Goal: Share content: Share content

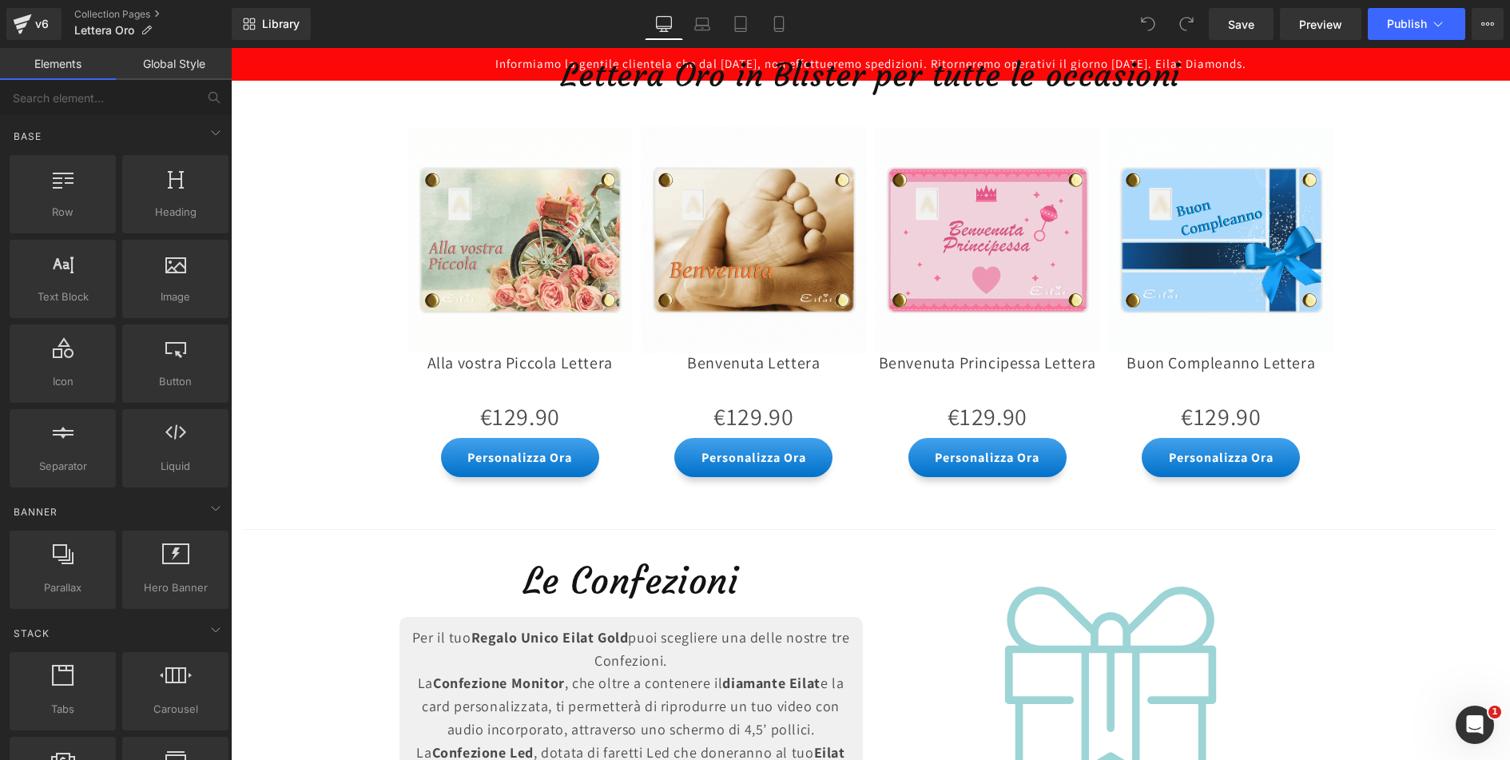
scroll to position [1512, 0]
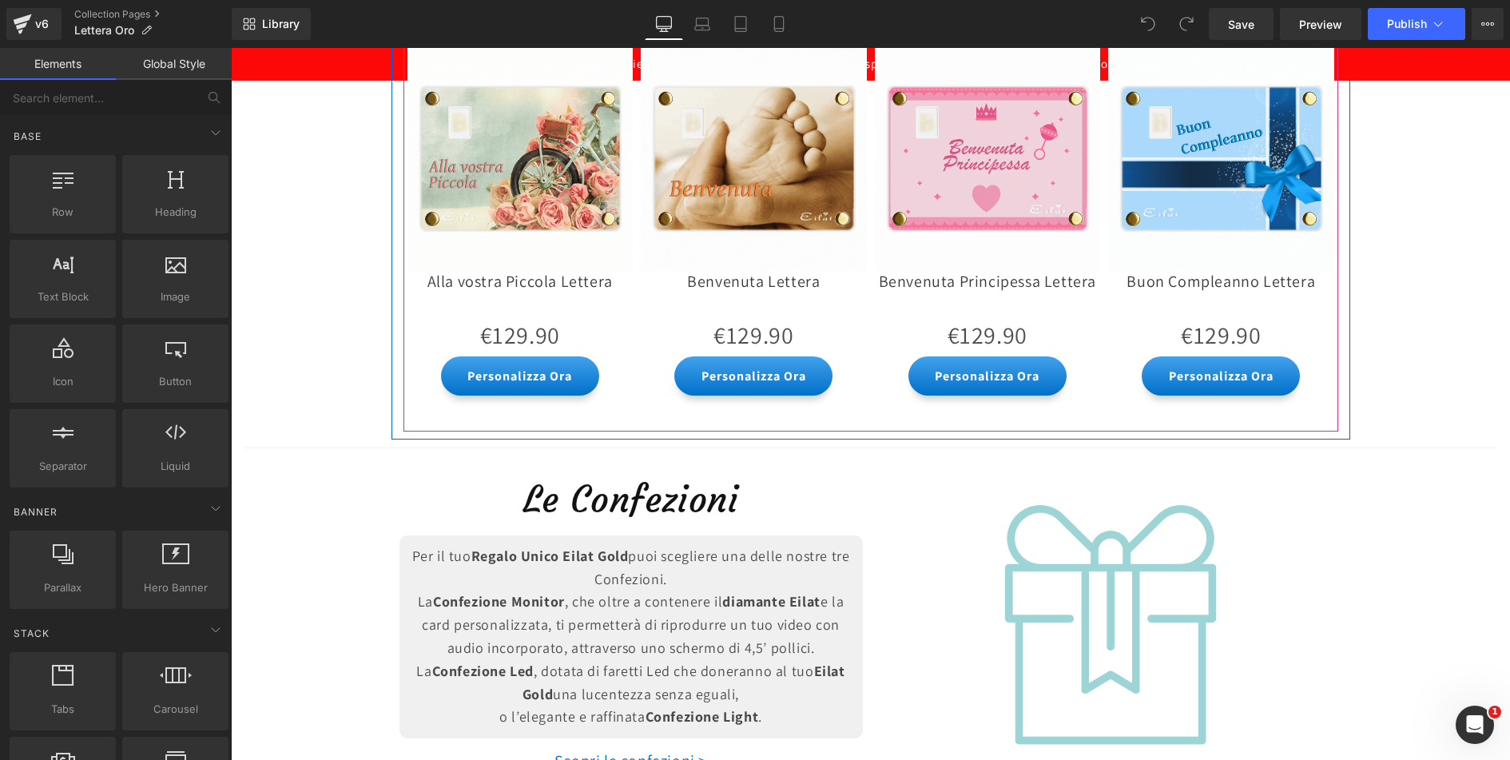
click at [1104, 145] on div "Sale Off" at bounding box center [1221, 221] width 234 height 358
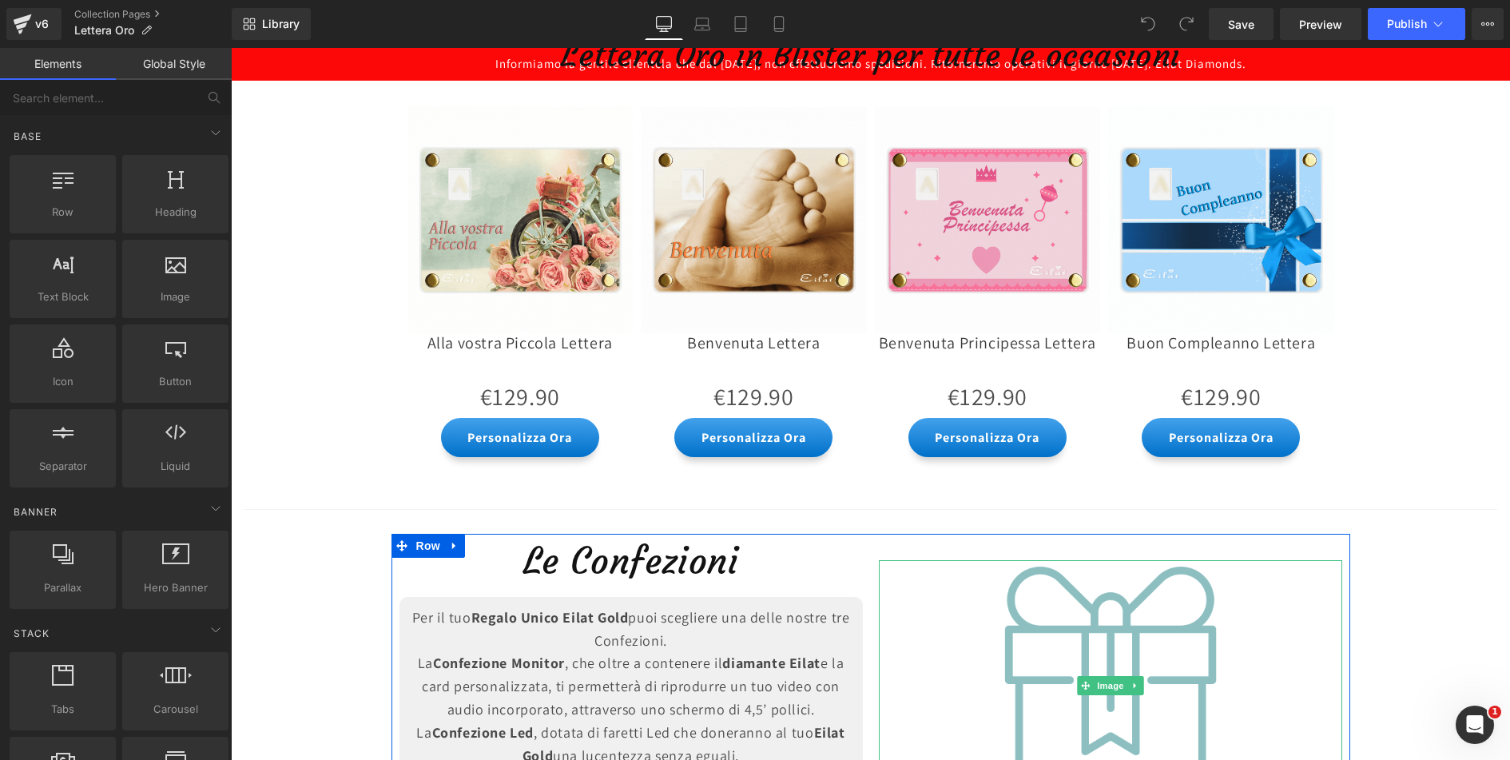
scroll to position [1354, 0]
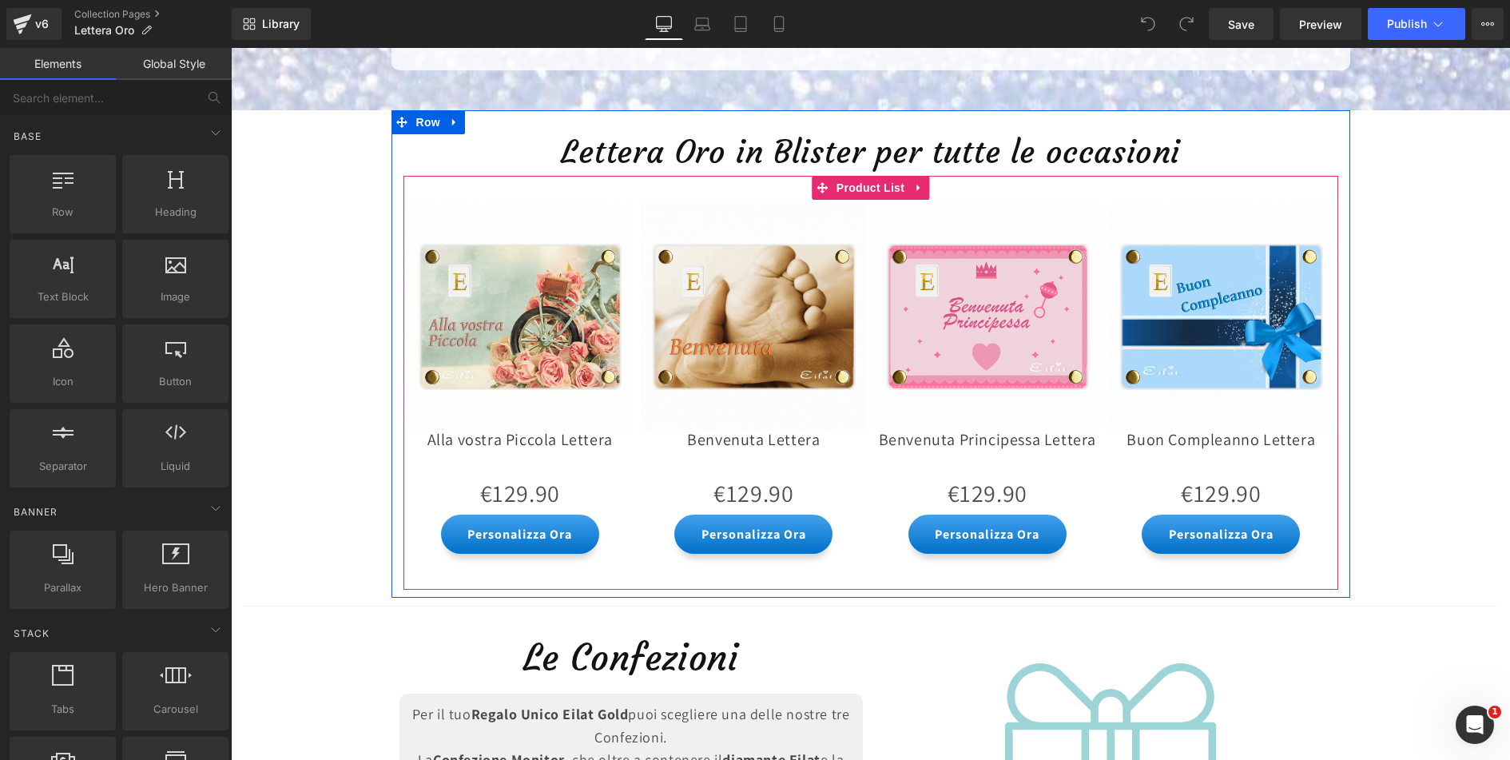
click at [1093, 260] on div "Sale Off" at bounding box center [988, 379] width 234 height 358
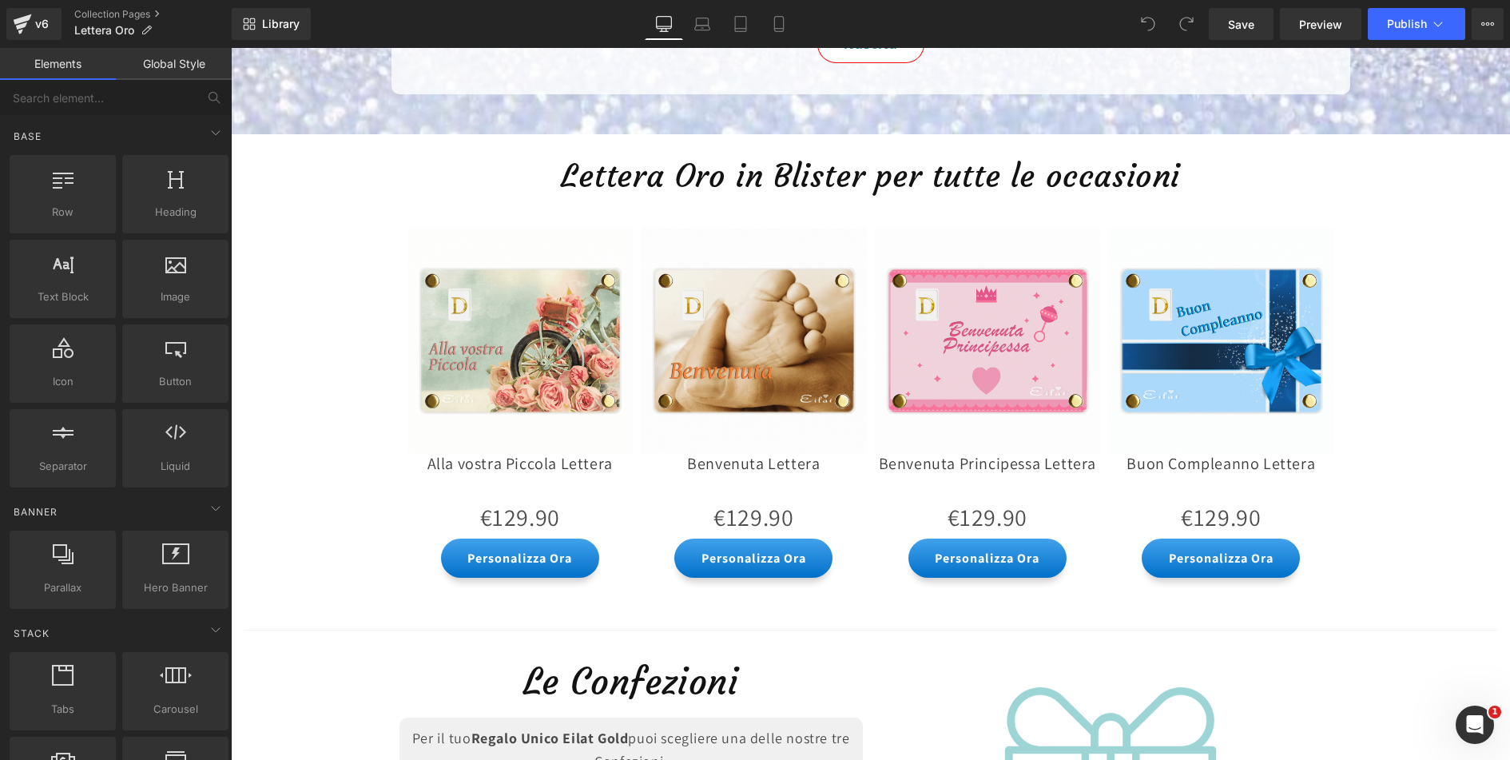
scroll to position [1326, 0]
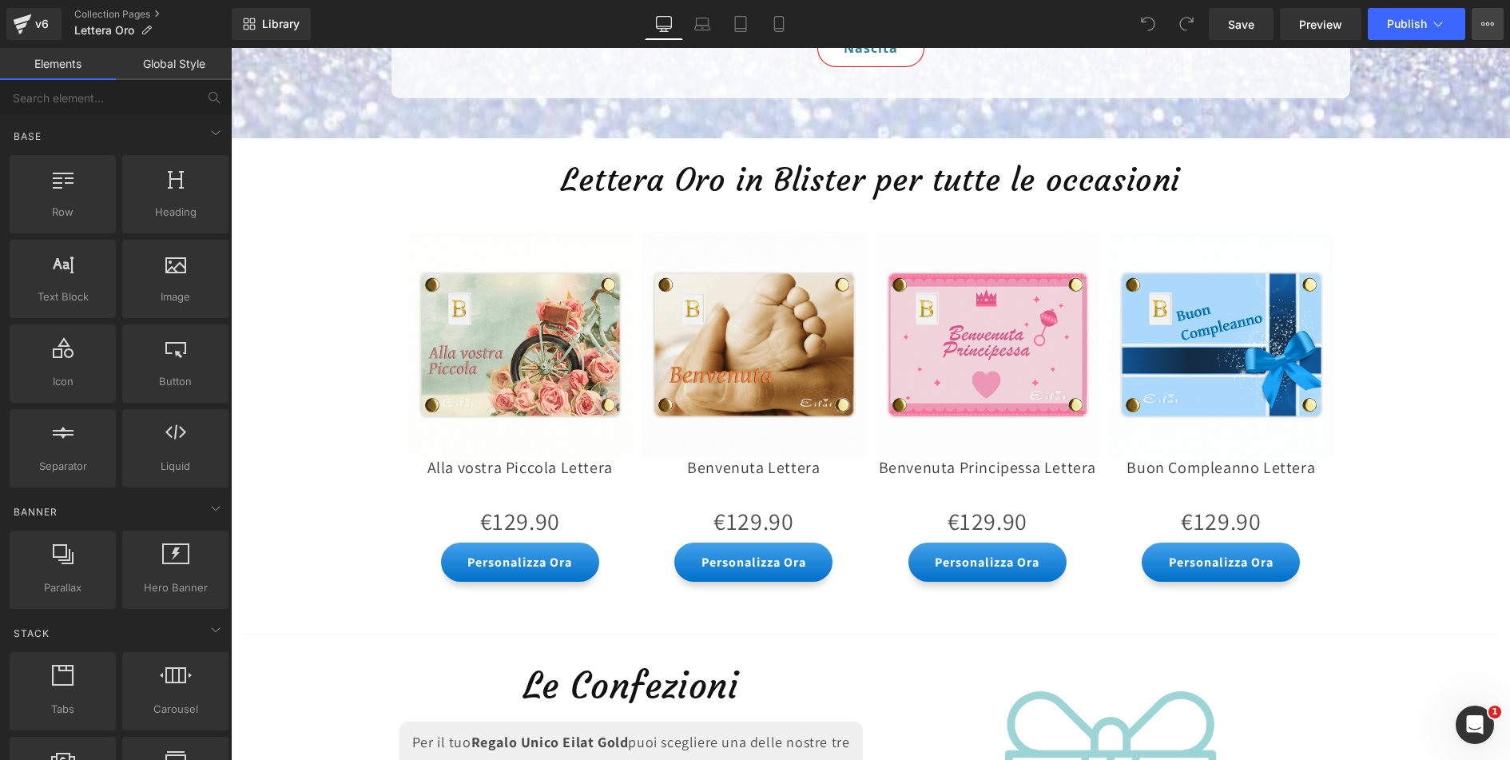
click at [1483, 27] on icon at bounding box center [1487, 24] width 13 height 13
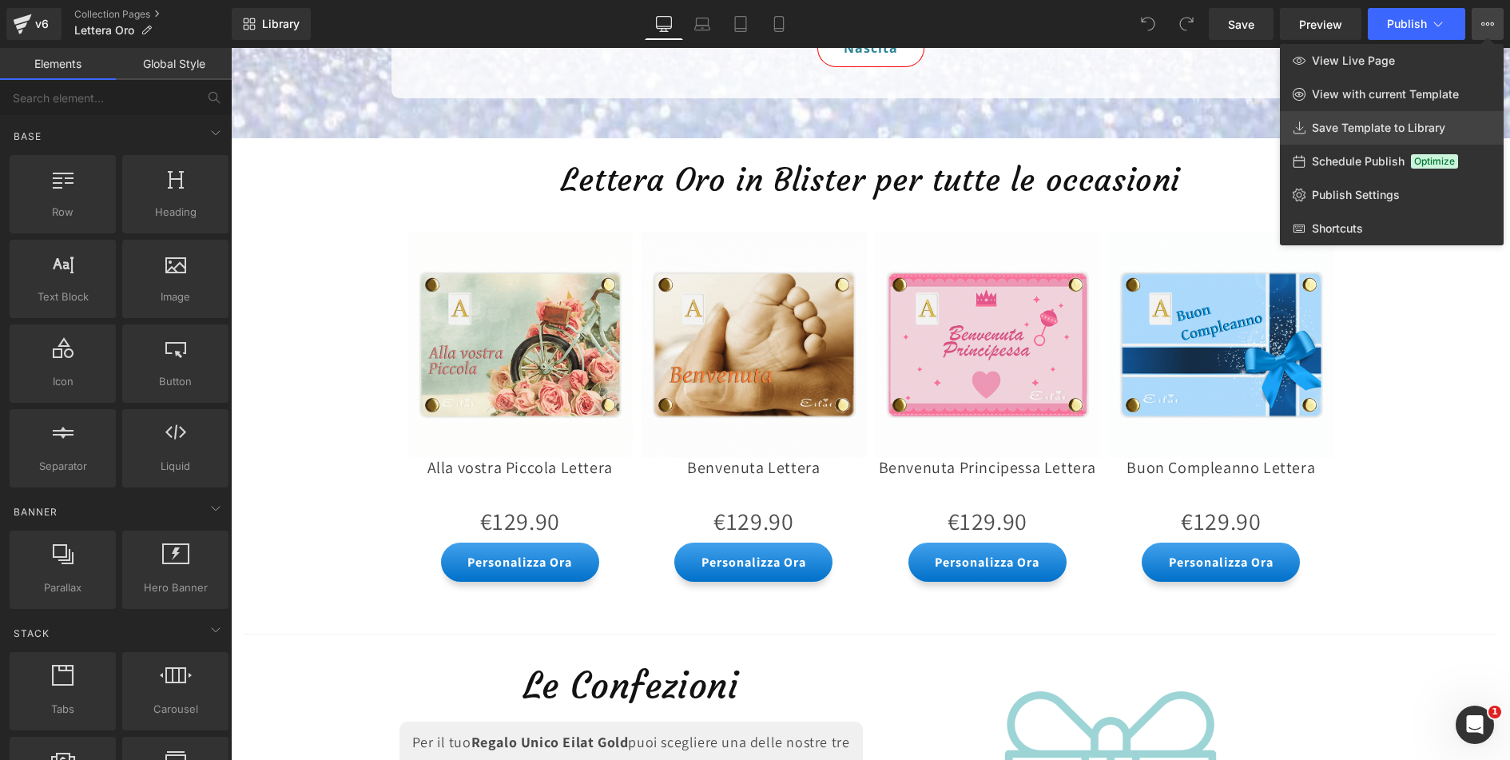
click at [1401, 130] on span "Save Template to Library" at bounding box center [1378, 128] width 133 height 14
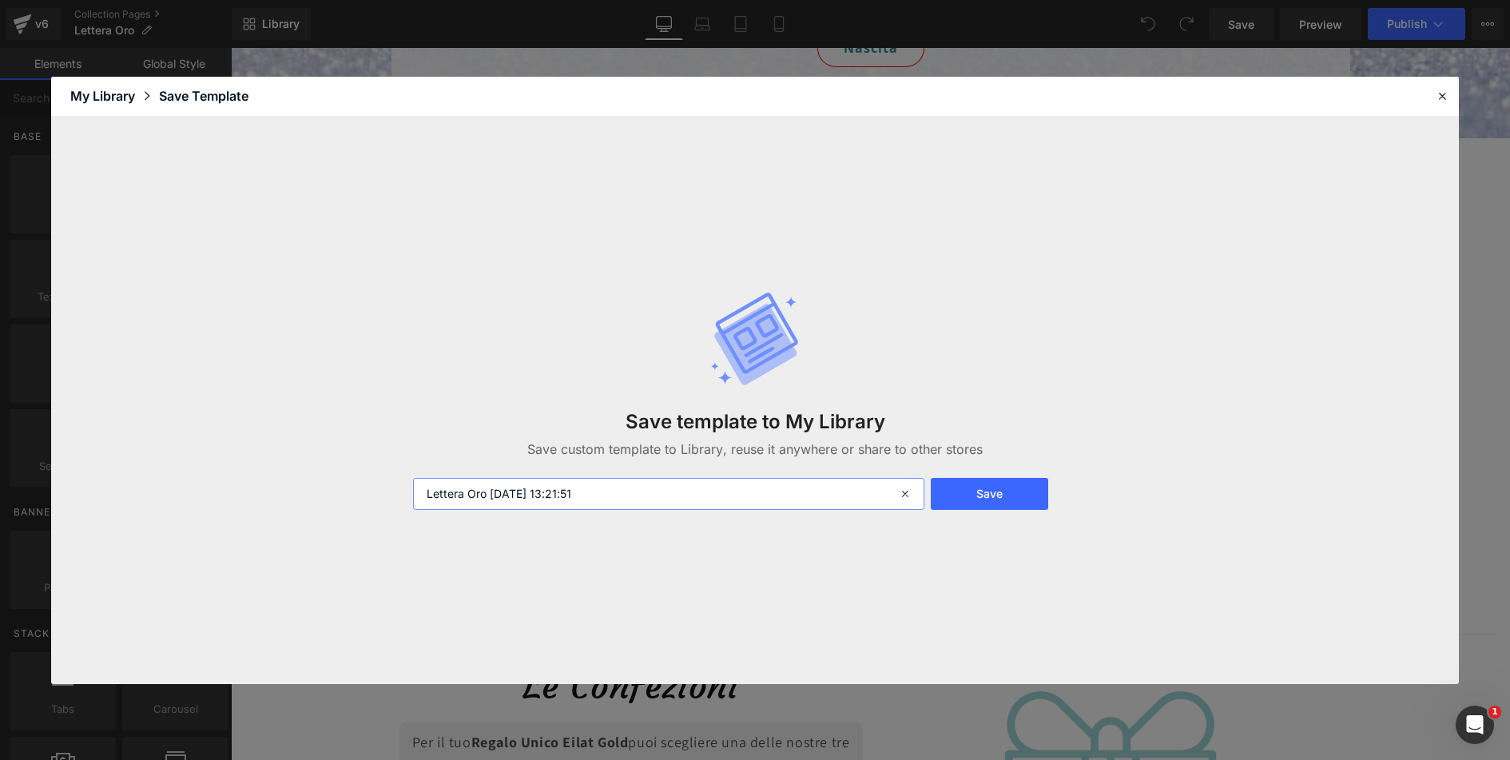
click at [634, 491] on input "Lettera Oro [DATE] 13:21:51" at bounding box center [669, 494] width 512 height 32
drag, startPoint x: 490, startPoint y: 488, endPoint x: 686, endPoint y: 486, distance: 196.6
click at [678, 487] on input "Lettera Oro [DATE] 13:21:51" at bounding box center [669, 494] width 512 height 32
click at [1001, 500] on button "Save" at bounding box center [989, 494] width 117 height 32
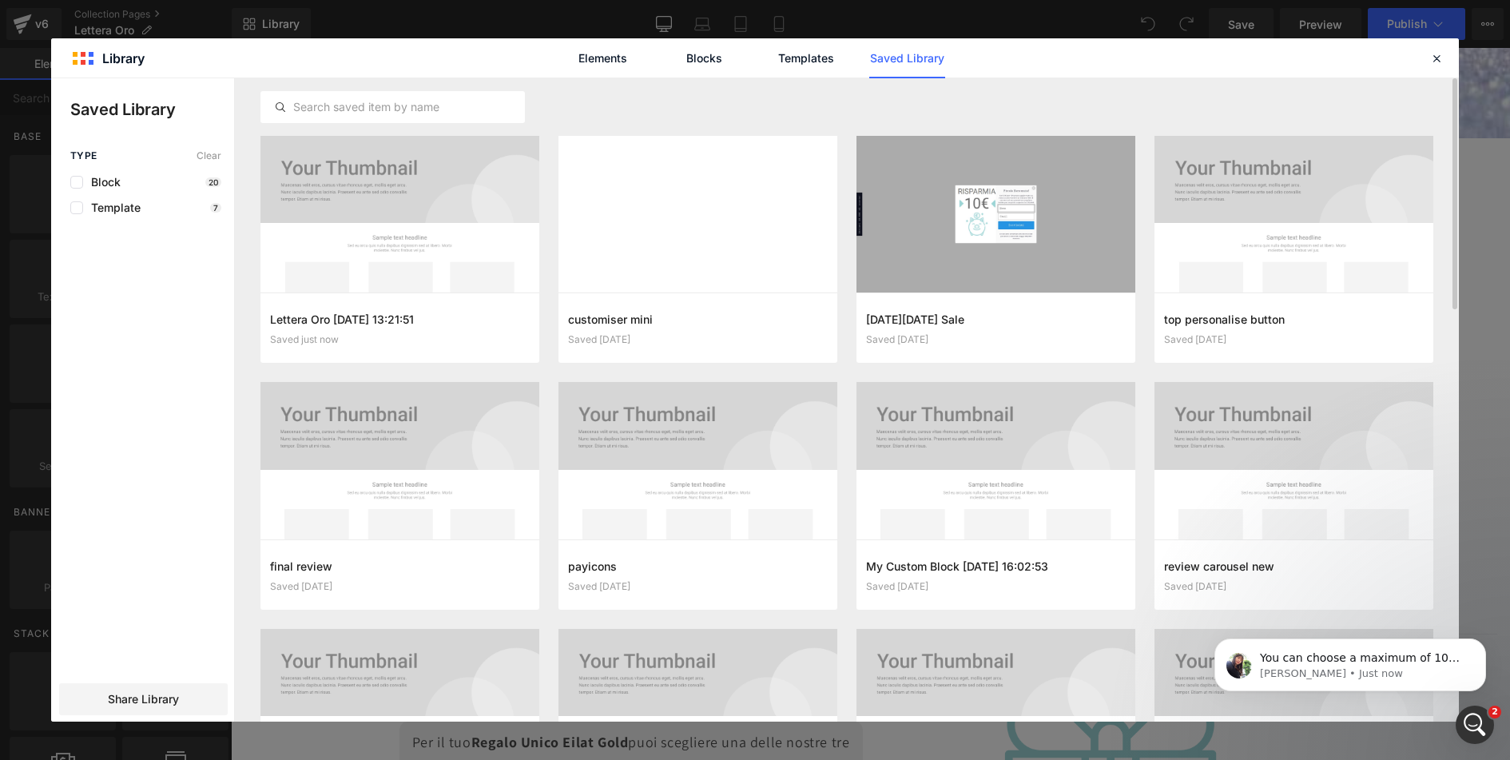
scroll to position [0, 0]
click at [1471, 723] on icon "Open Intercom Messenger" at bounding box center [1475, 725] width 26 height 26
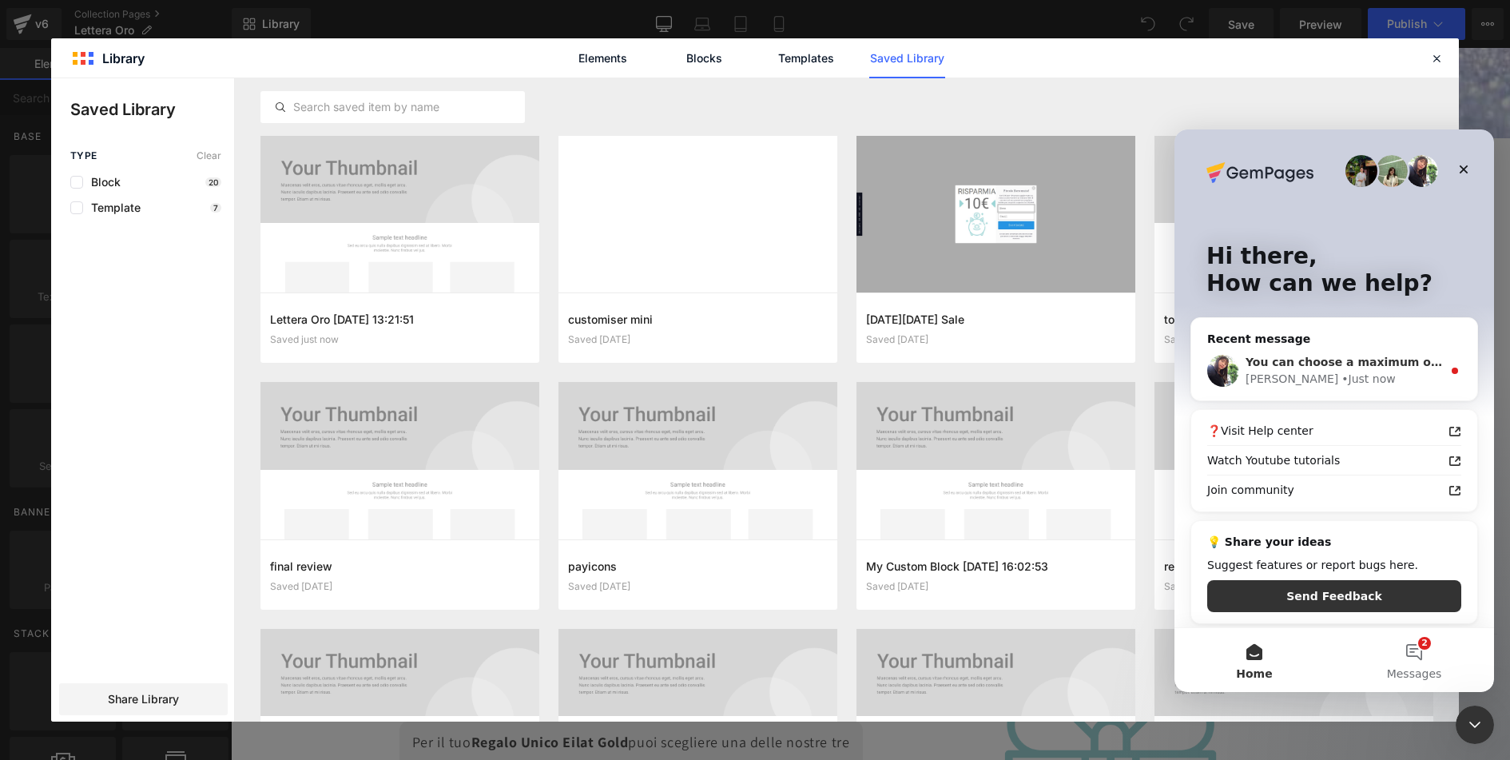
click at [1401, 381] on div "Tina • Just now" at bounding box center [1344, 379] width 197 height 17
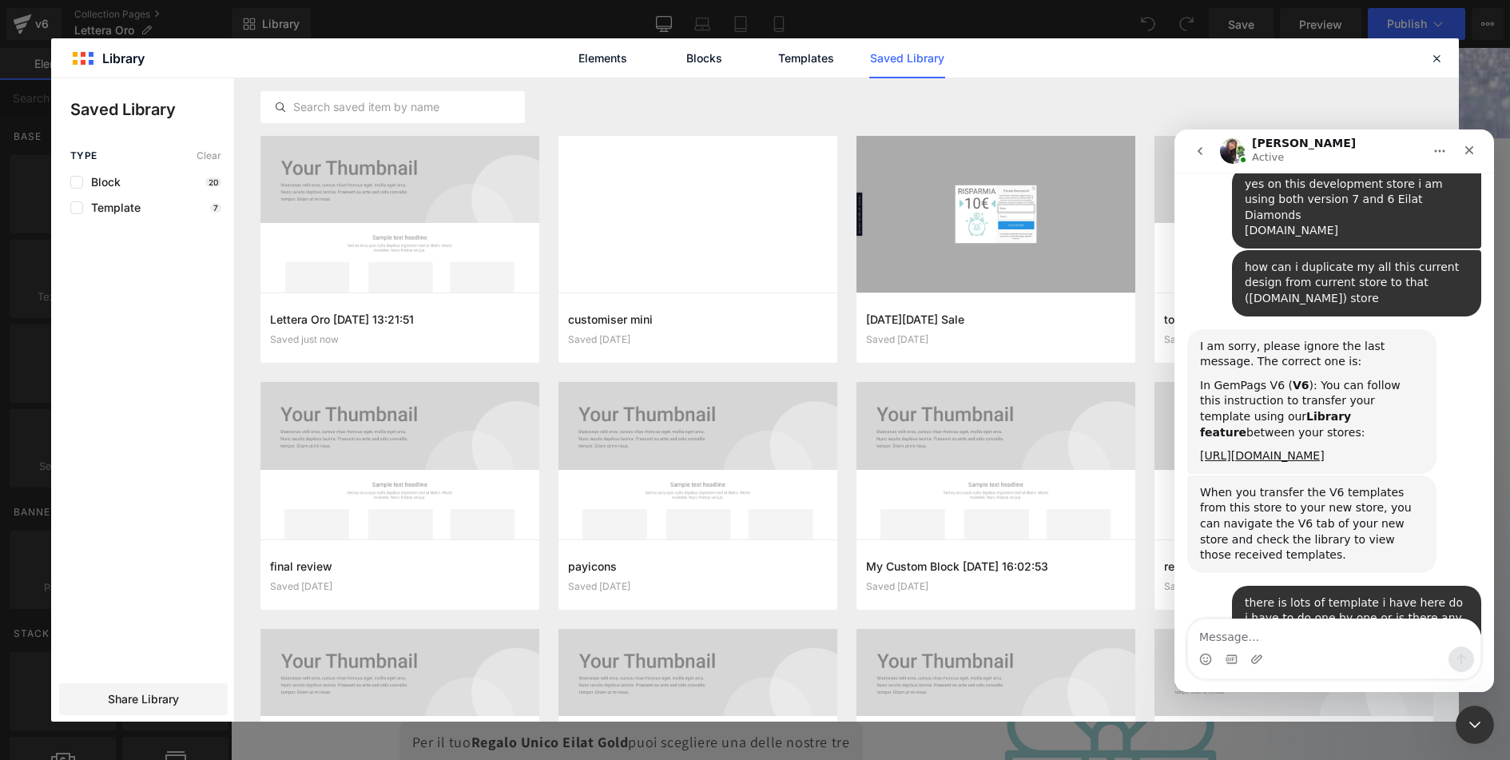
scroll to position [1598, 0]
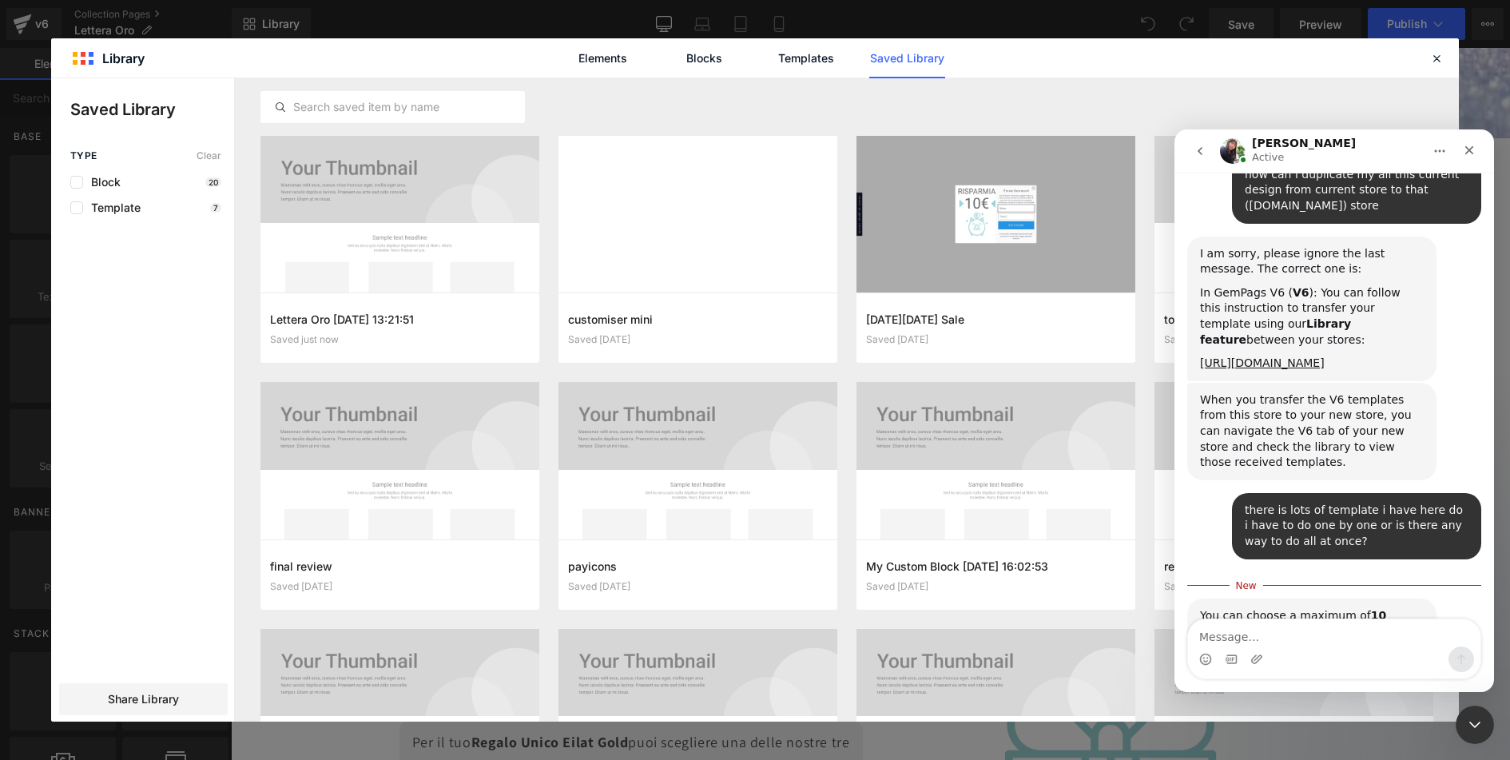
click at [1334, 639] on textarea "Message…" at bounding box center [1334, 632] width 292 height 27
type textarea "ok"
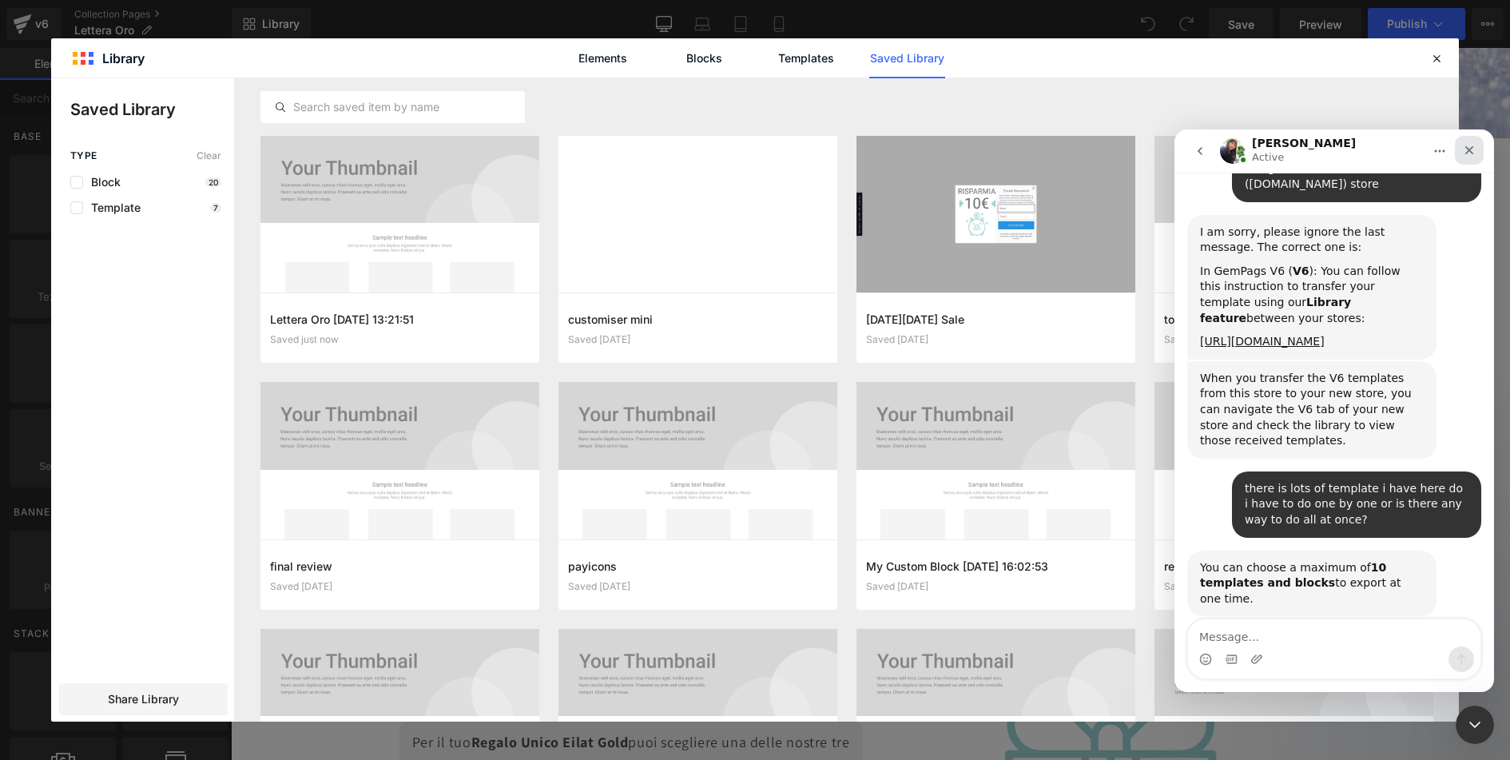
click at [1465, 154] on icon "Close" at bounding box center [1469, 150] width 13 height 13
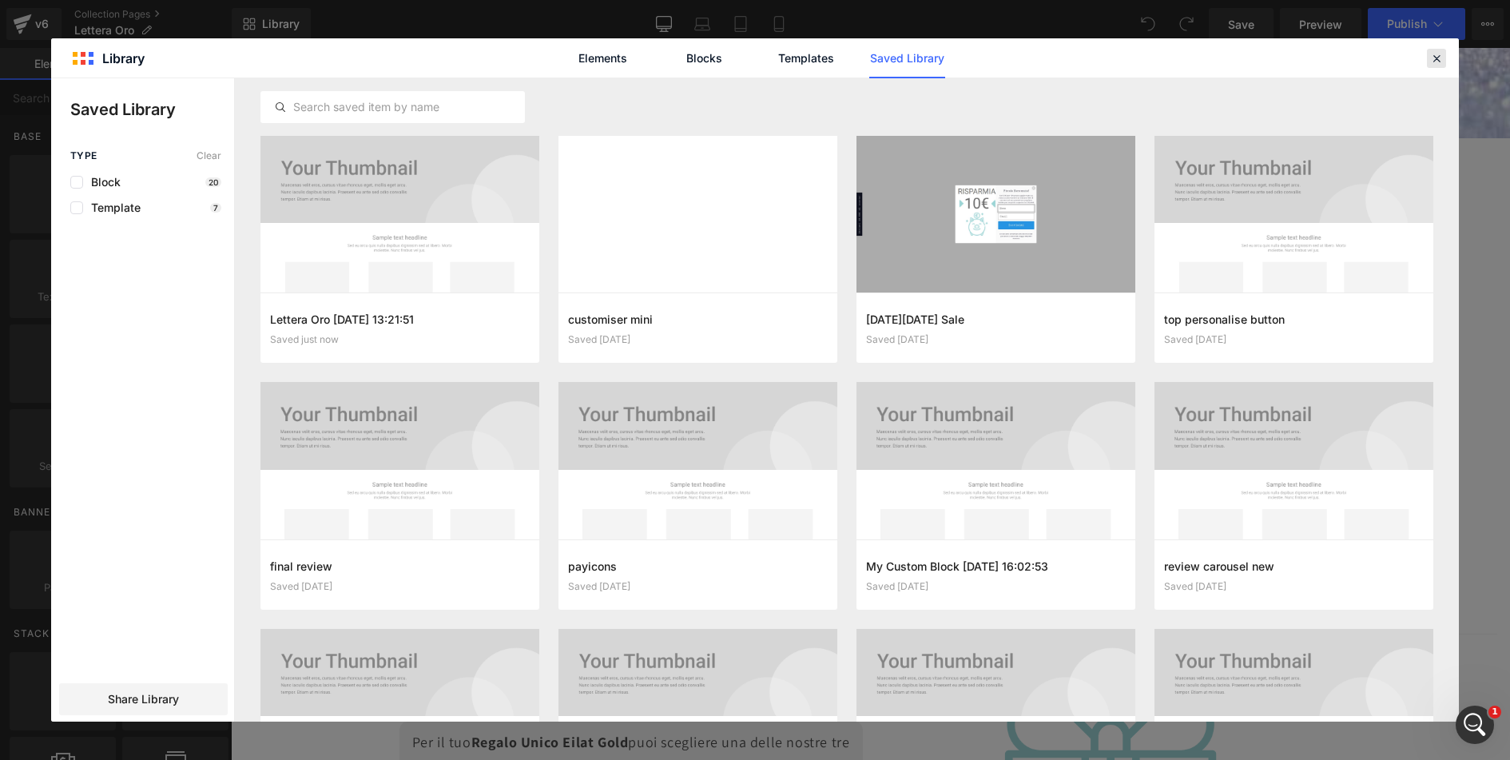
drag, startPoint x: 1434, startPoint y: 59, endPoint x: 1052, endPoint y: 40, distance: 382.4
click at [1434, 59] on icon at bounding box center [1436, 58] width 14 height 14
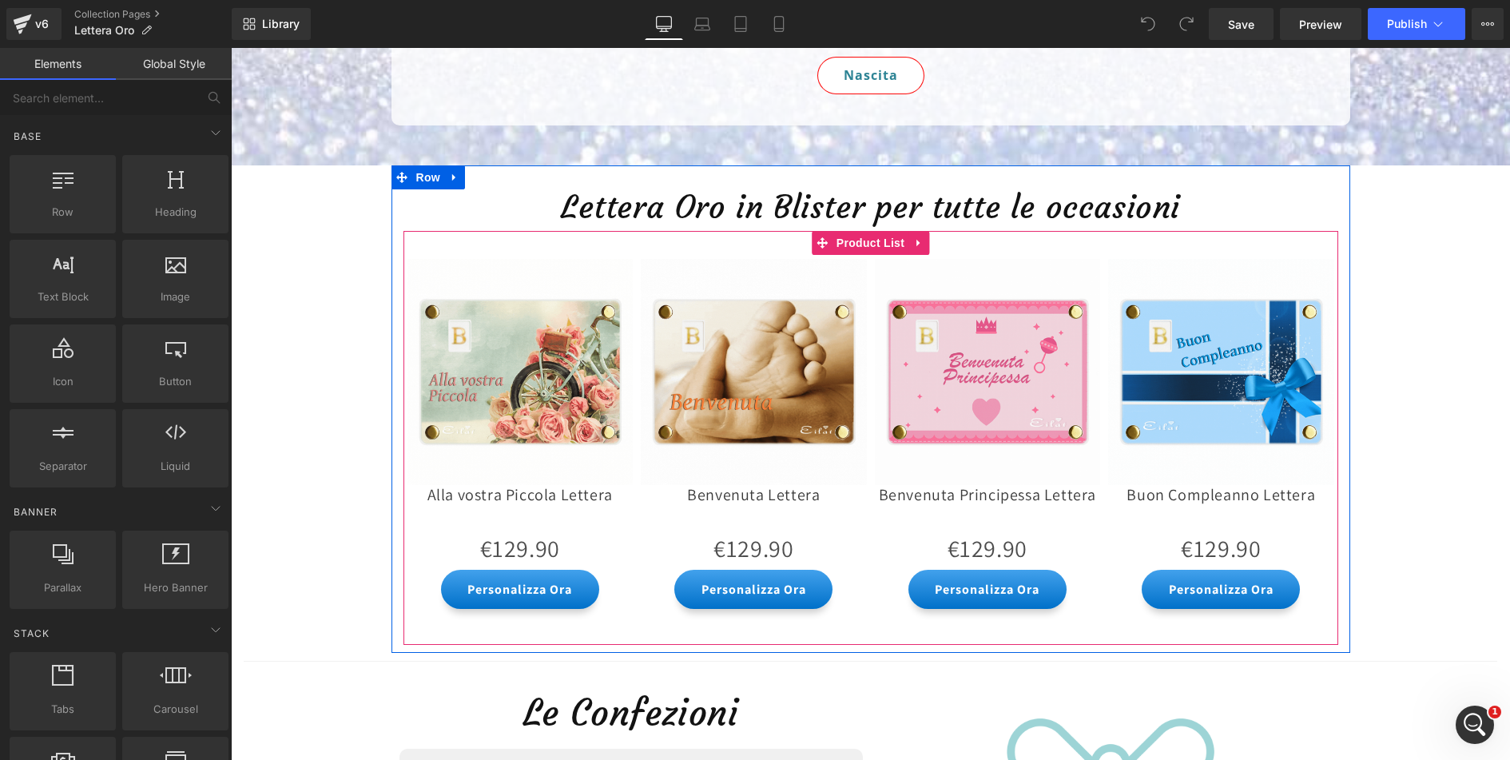
scroll to position [1266, 0]
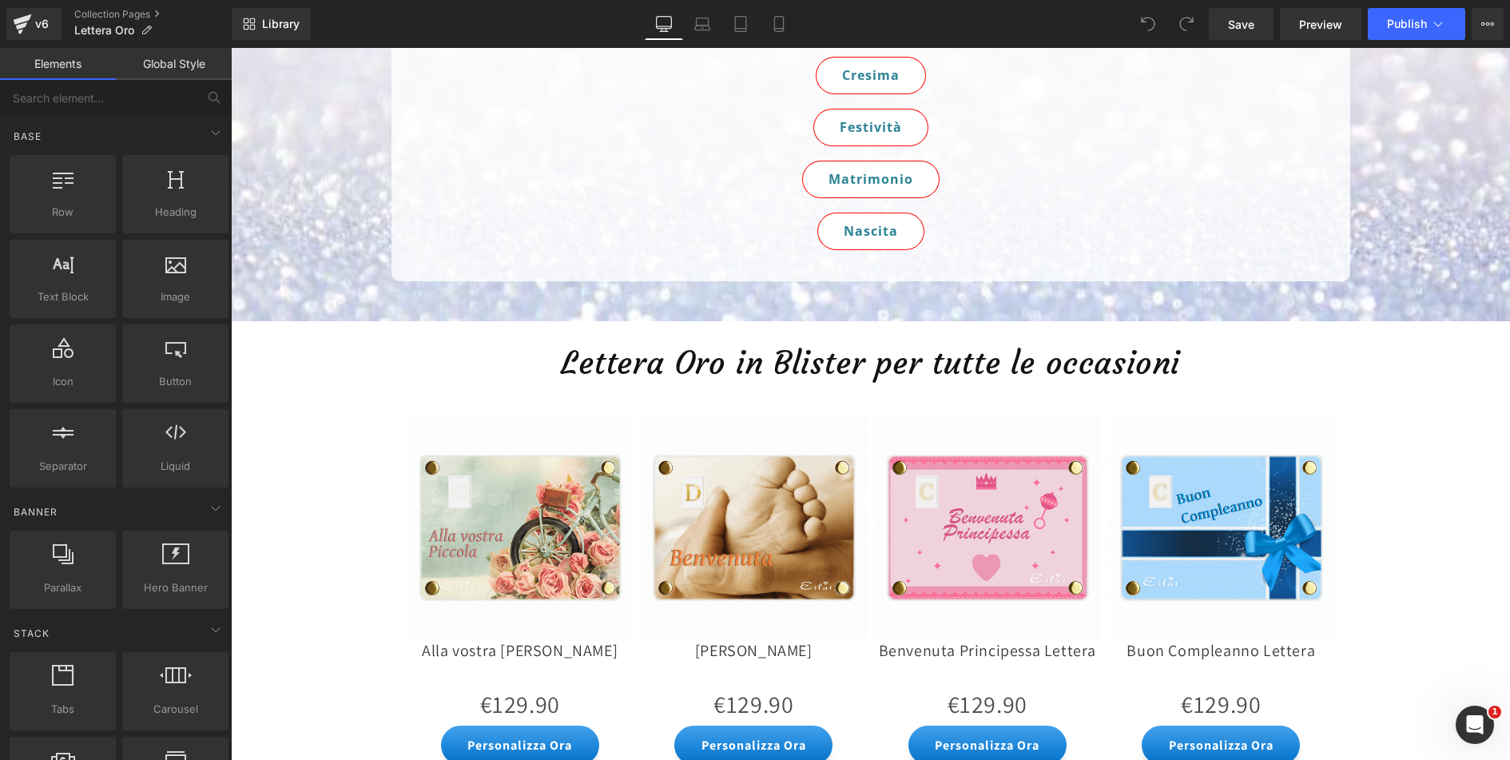
scroll to position [388, 0]
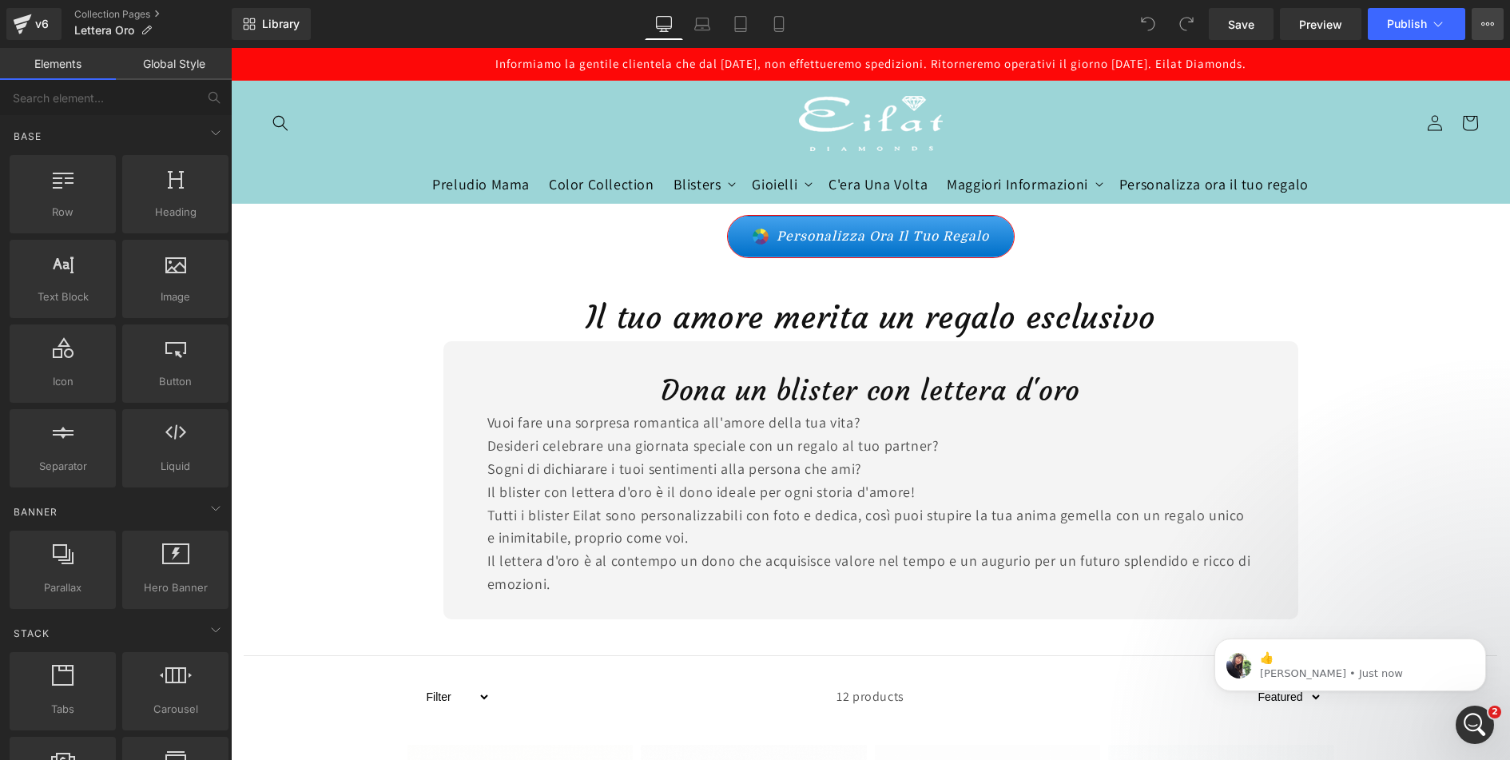
click at [1490, 11] on button "View Live Page View with current Template Save Template to Library Schedule Pub…" at bounding box center [1488, 24] width 32 height 32
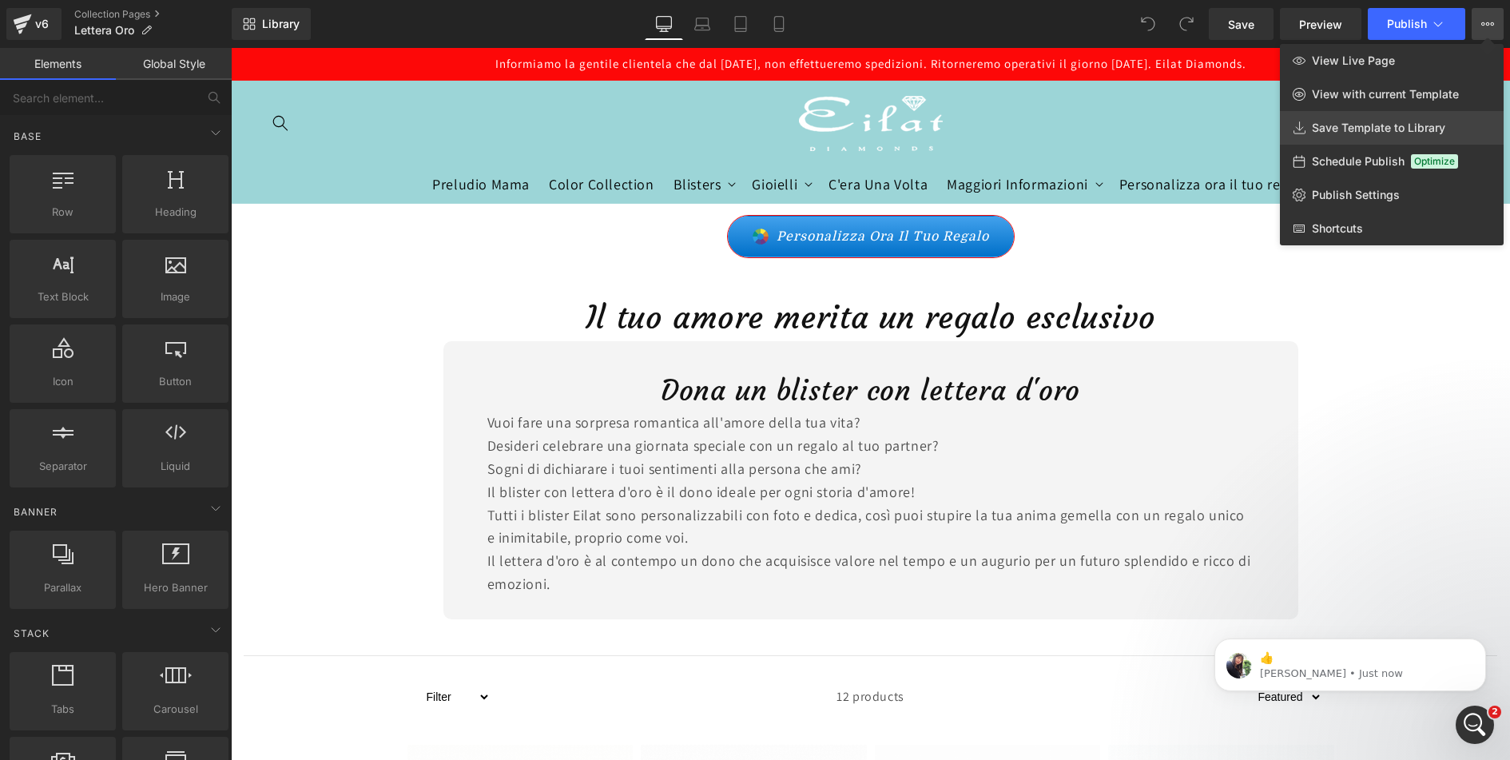
click at [1369, 113] on link "Save Template to Library" at bounding box center [1392, 128] width 224 height 34
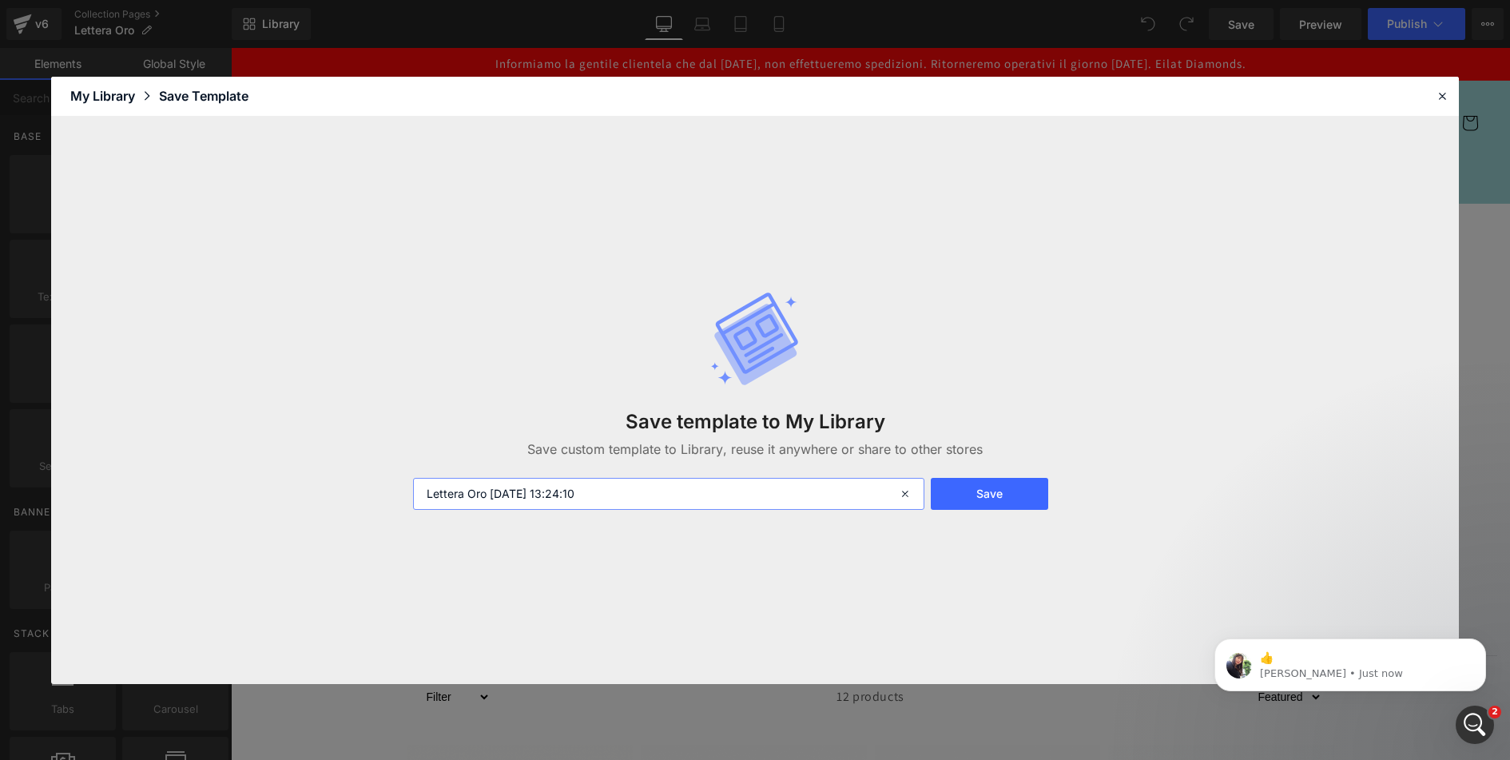
click at [485, 495] on input "Lettera Oro [DATE] 13:24:10" at bounding box center [669, 494] width 512 height 32
type input "Lettera Oro detail [DATE] 13:24:10"
click at [988, 495] on button "Save" at bounding box center [989, 494] width 117 height 32
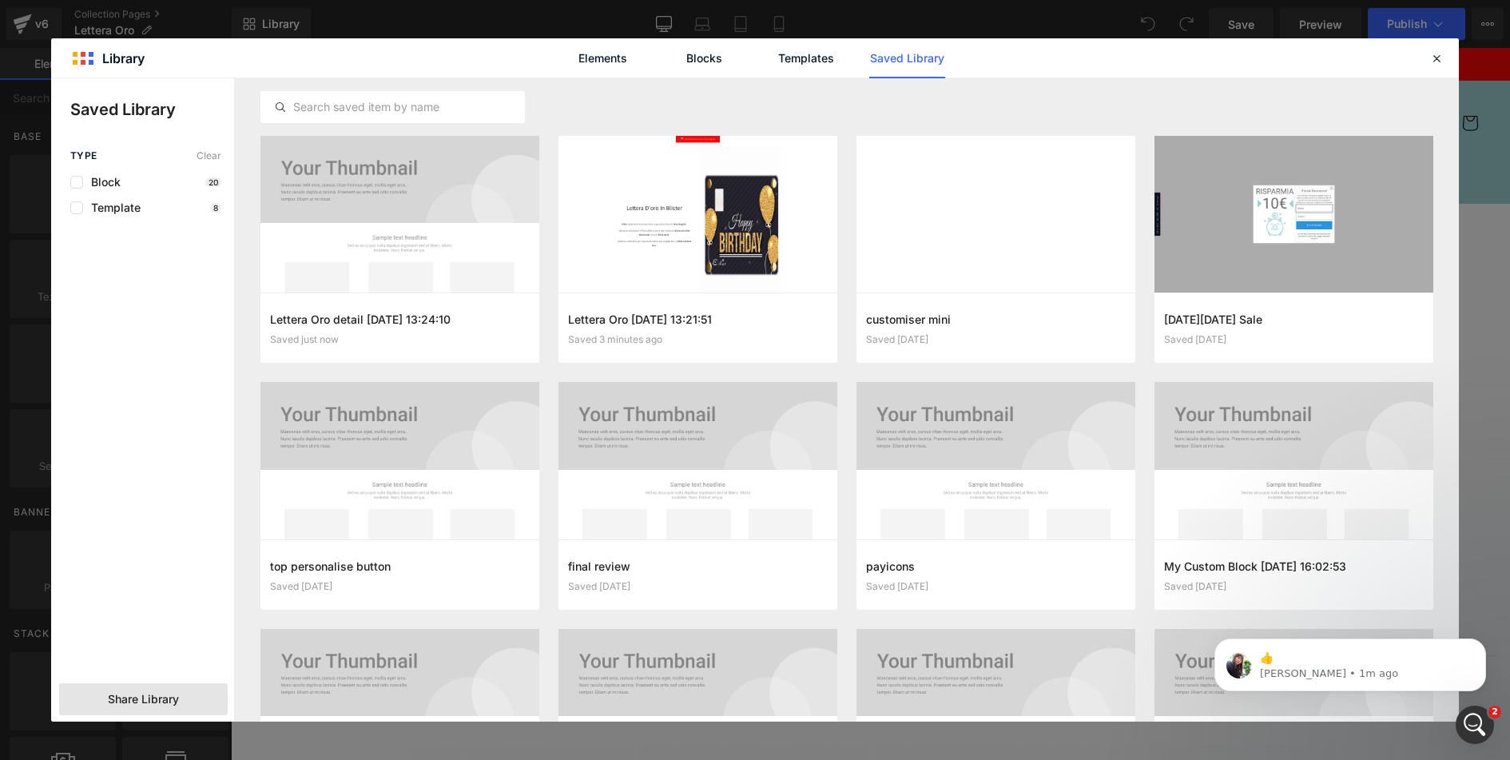
click at [138, 698] on span "Share Library" at bounding box center [143, 699] width 71 height 16
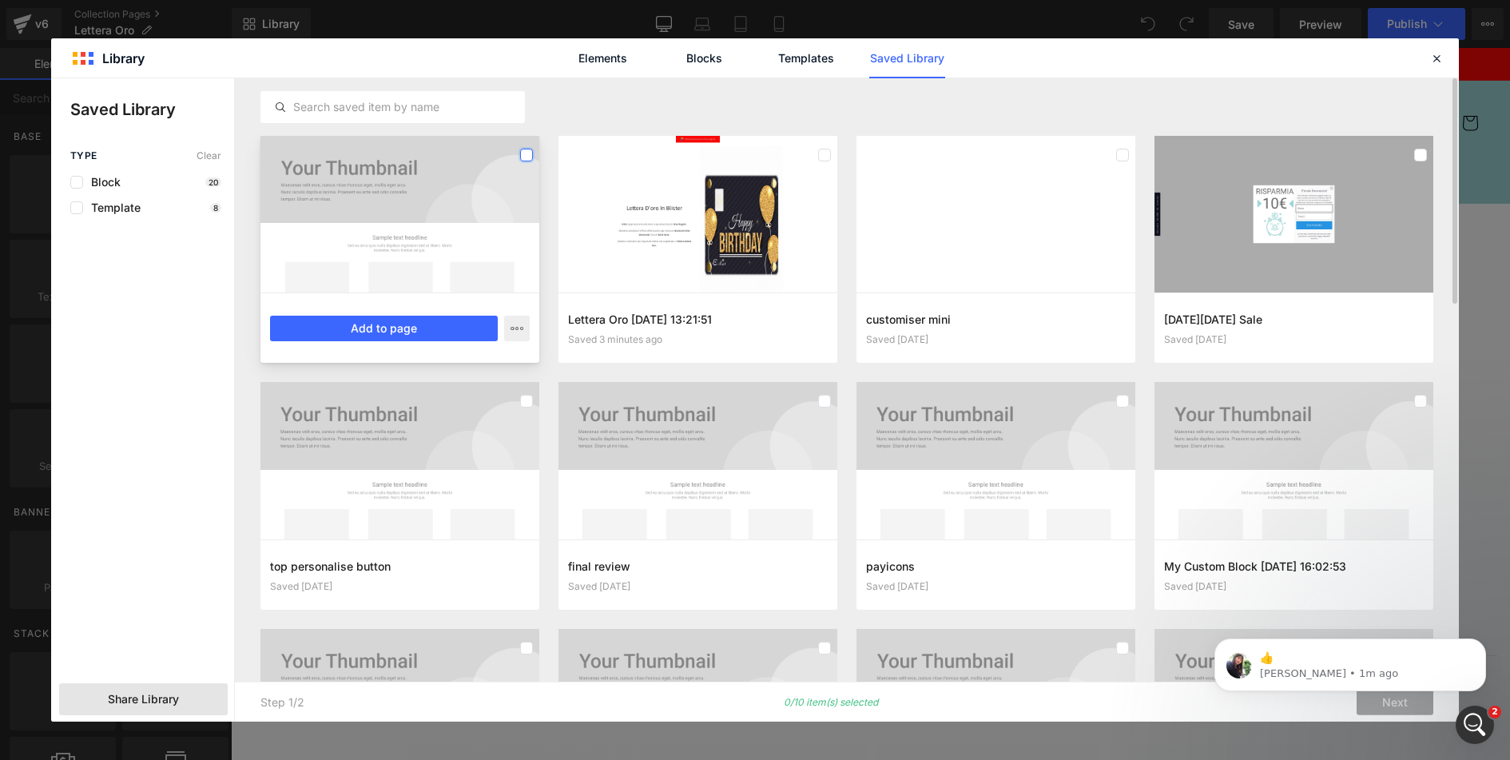
click at [526, 151] on label at bounding box center [526, 155] width 13 height 13
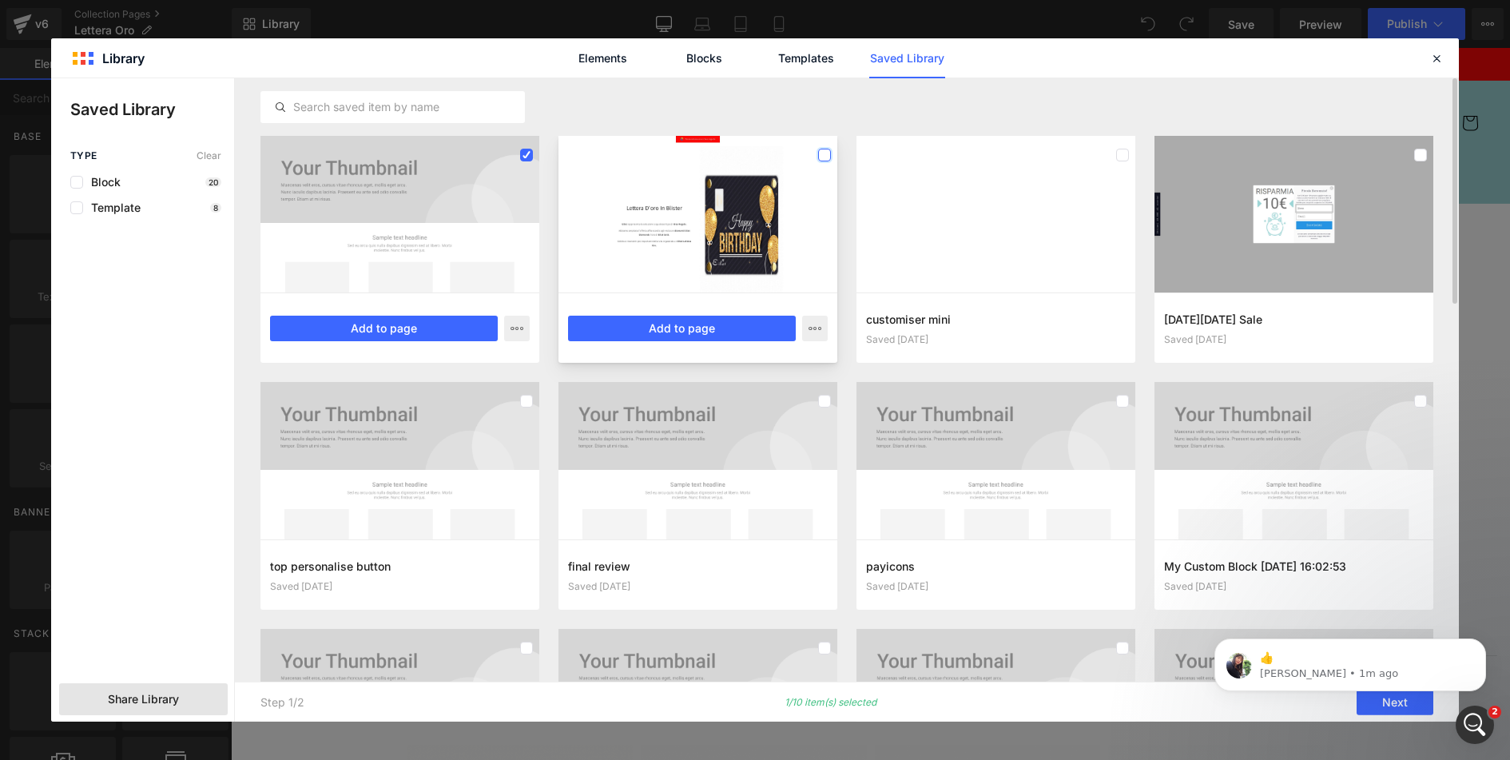
click at [824, 151] on label at bounding box center [824, 155] width 13 height 13
click at [1479, 642] on icon "Dismiss notification" at bounding box center [1481, 642] width 9 height 9
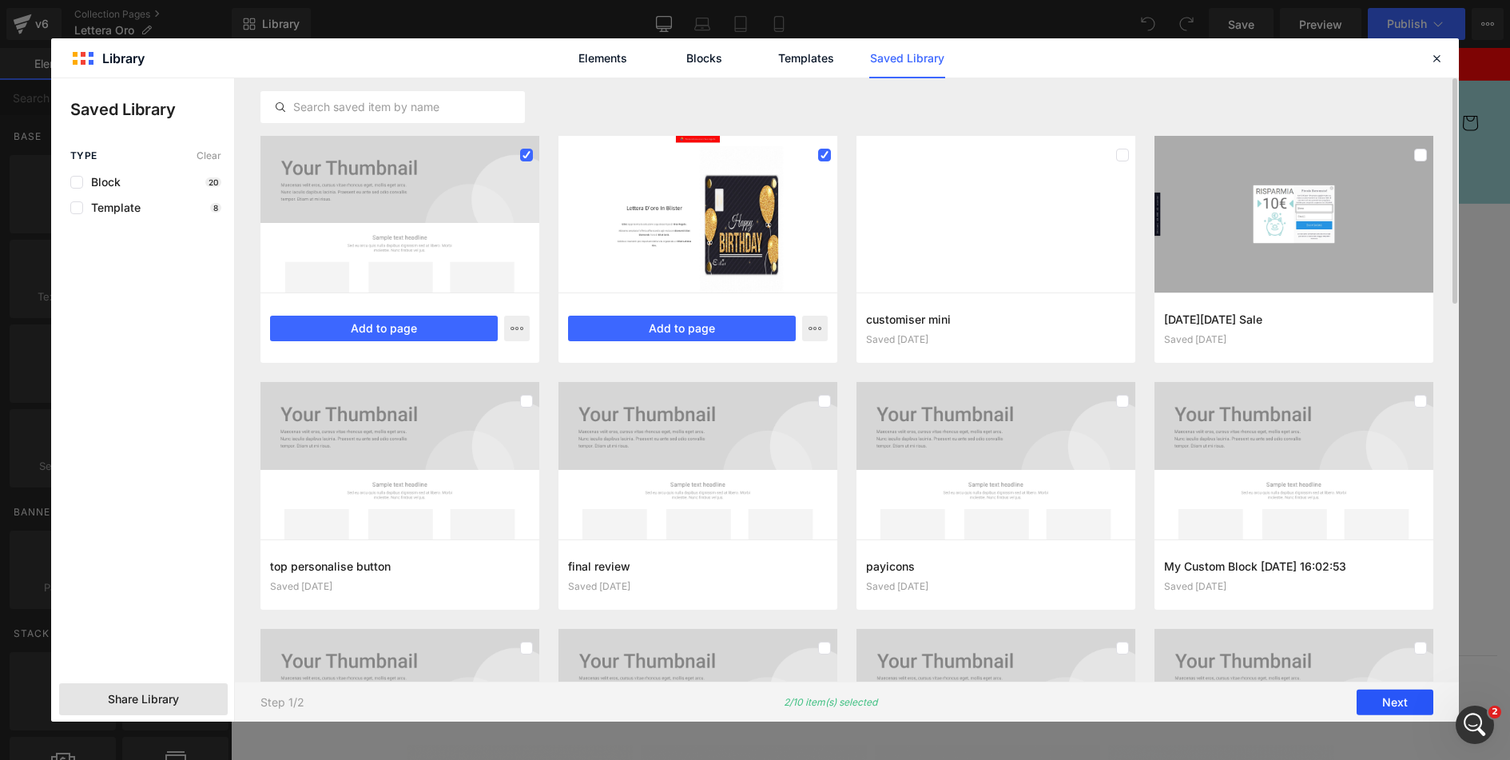
click at [1384, 702] on button "Next" at bounding box center [1395, 703] width 77 height 26
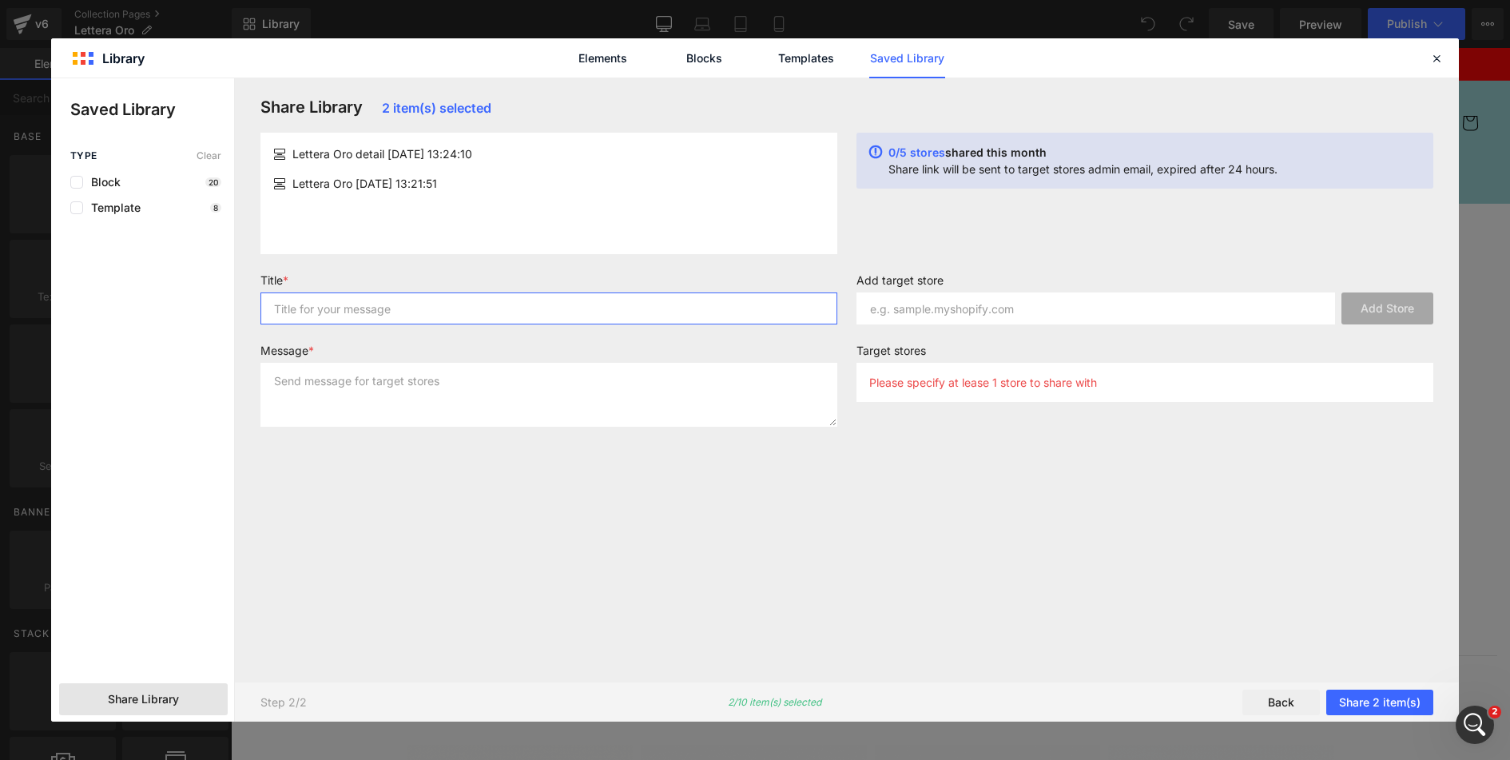
click at [487, 313] on input "text" at bounding box center [548, 308] width 577 height 32
type input "share link"
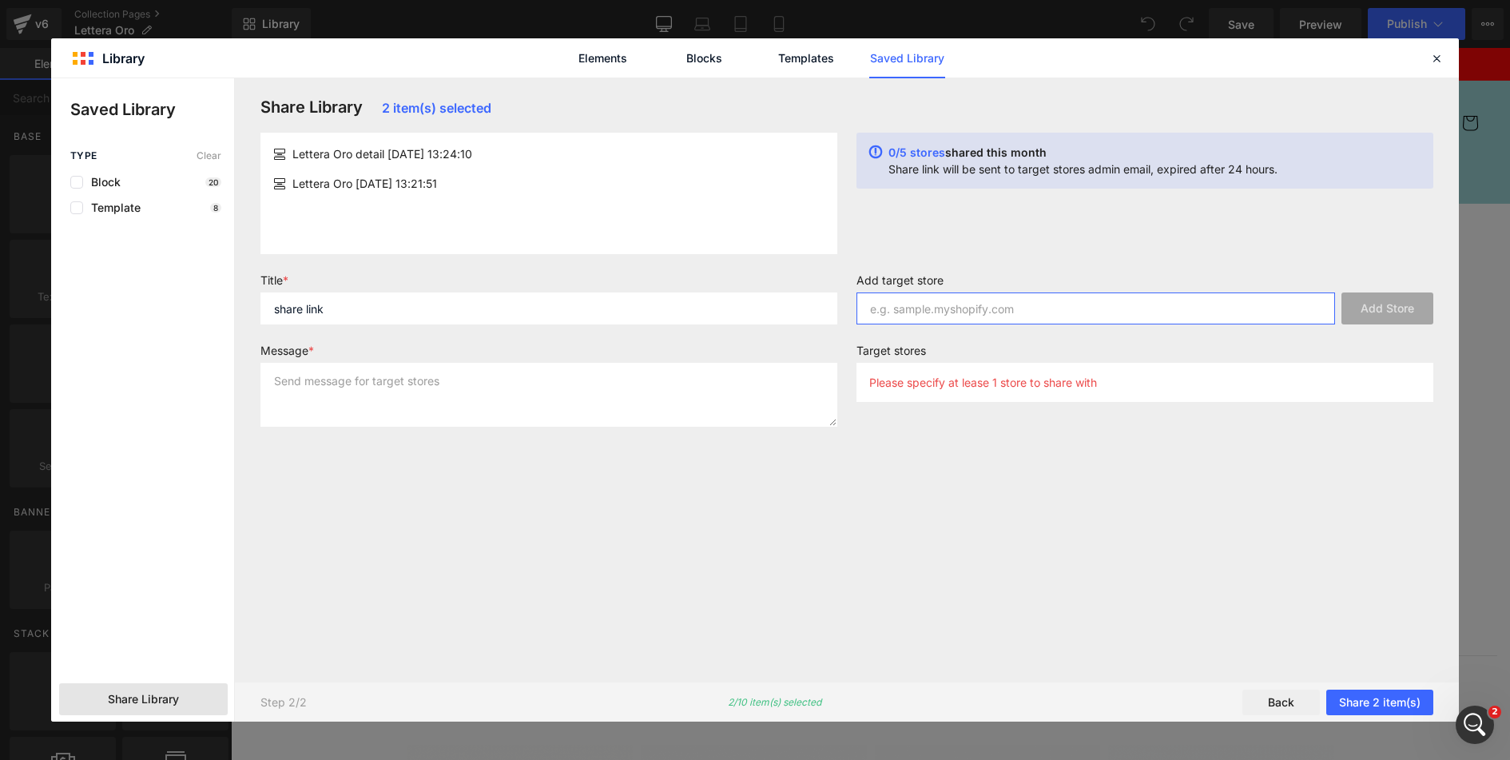
click at [1020, 304] on input "text" at bounding box center [1096, 308] width 479 height 32
paste input "Eilat Diamonds [DOMAIN_NAME]"
drag, startPoint x: 952, startPoint y: 307, endPoint x: 822, endPoint y: 307, distance: 129.4
click at [822, 307] on form "Title * share link Message * Add target store Eilat Diamonds [DOMAIN_NAME] Add …" at bounding box center [847, 356] width 1192 height 166
type input "[DOMAIN_NAME]"
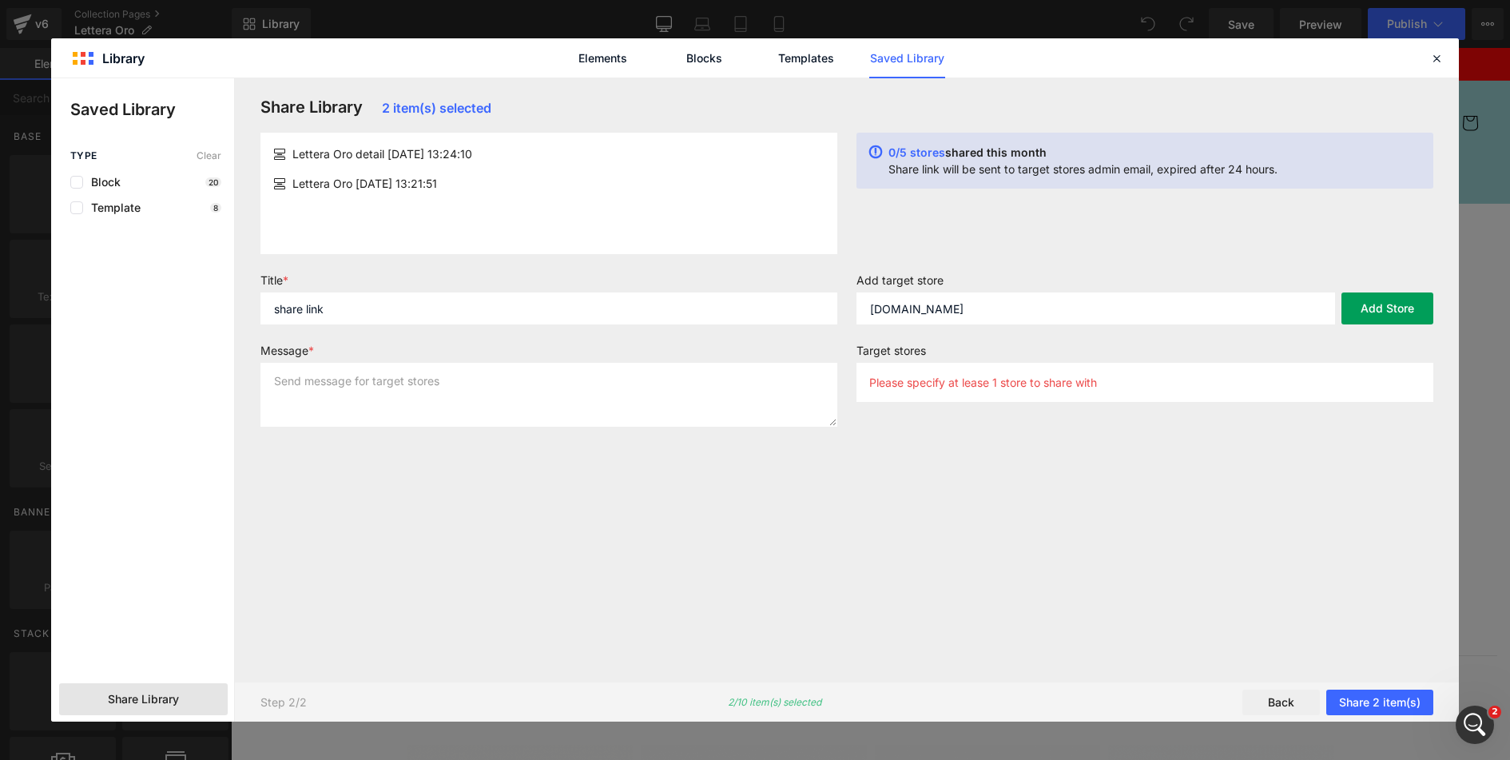
click at [1367, 308] on button "Add Store" at bounding box center [1387, 308] width 92 height 32
click at [516, 390] on textarea at bounding box center [548, 395] width 577 height 64
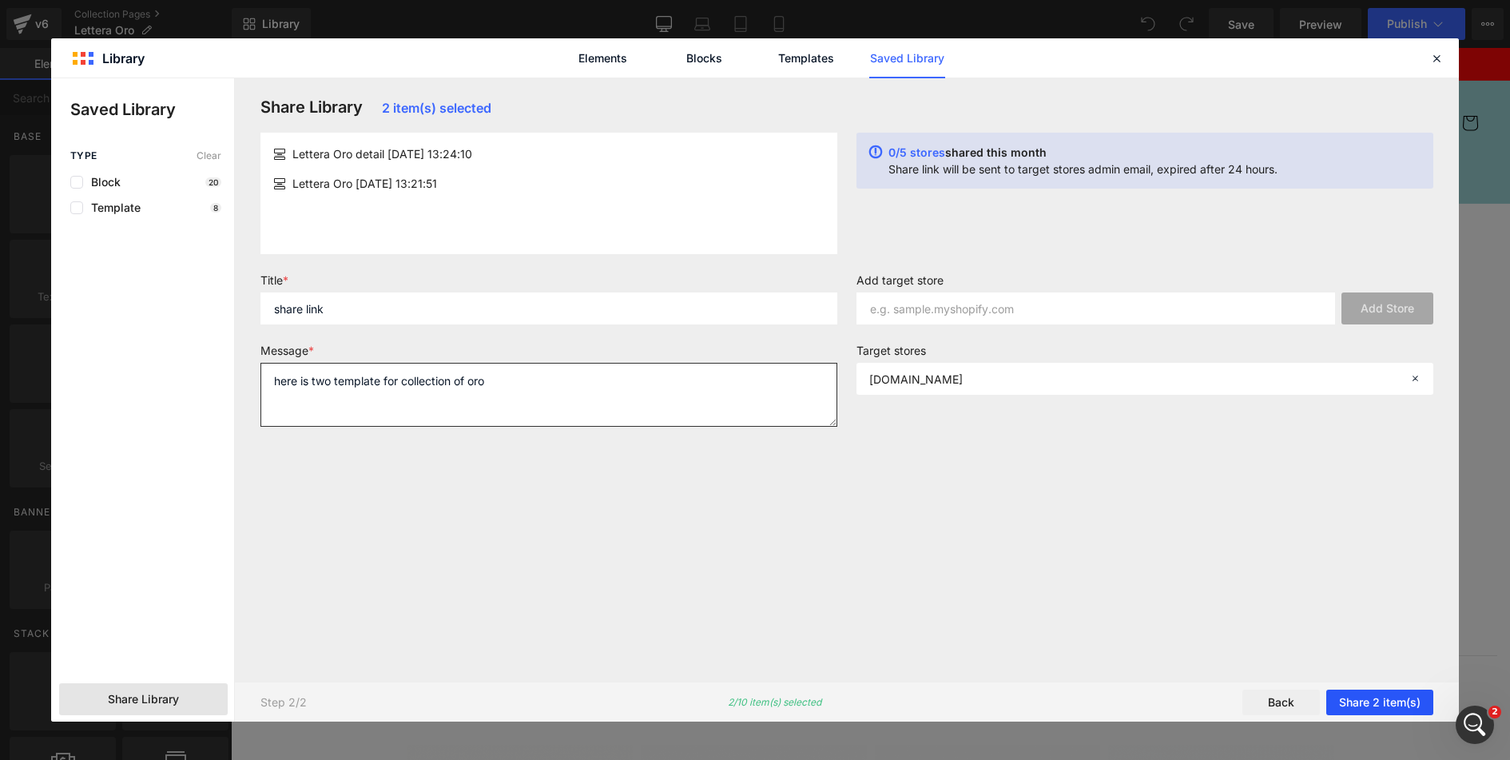
type textarea "here is two template for collection of oro"
click at [1365, 701] on button "Share 2 item(s)" at bounding box center [1379, 703] width 107 height 26
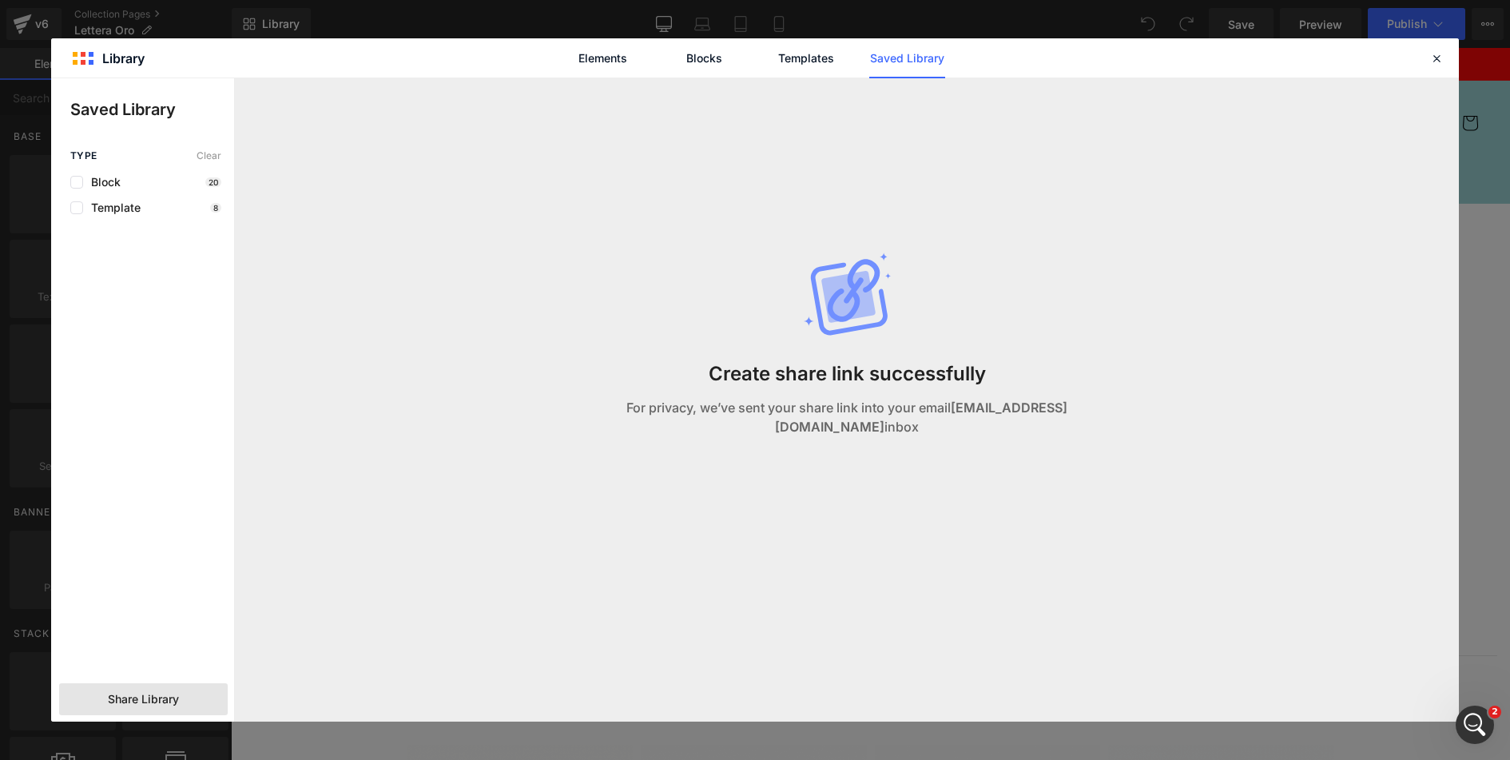
click at [1041, 417] on strong "[EMAIL_ADDRESS][DOMAIN_NAME]" at bounding box center [921, 416] width 292 height 35
click at [1041, 416] on strong "[EMAIL_ADDRESS][DOMAIN_NAME]" at bounding box center [921, 416] width 292 height 35
click at [1441, 62] on icon at bounding box center [1436, 58] width 14 height 14
